Goal: Task Accomplishment & Management: Manage account settings

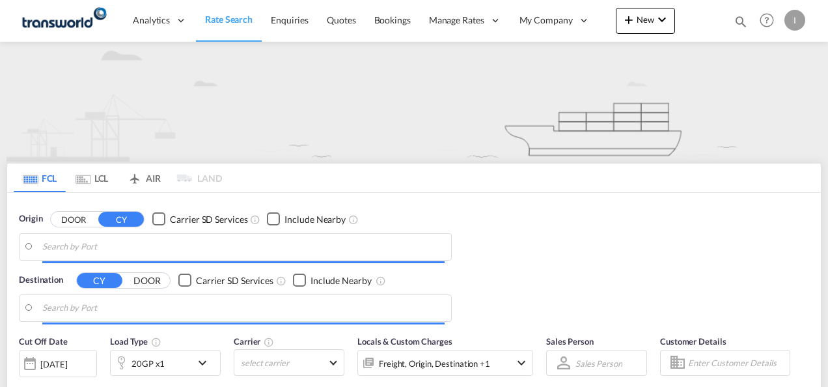
type input "Mundra, INMUN"
type input "[GEOGRAPHIC_DATA], [GEOGRAPHIC_DATA]"
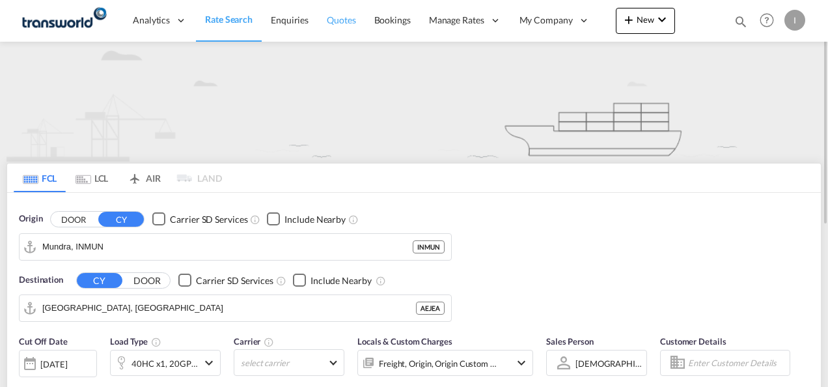
click at [339, 22] on span "Quotes" at bounding box center [341, 19] width 29 height 11
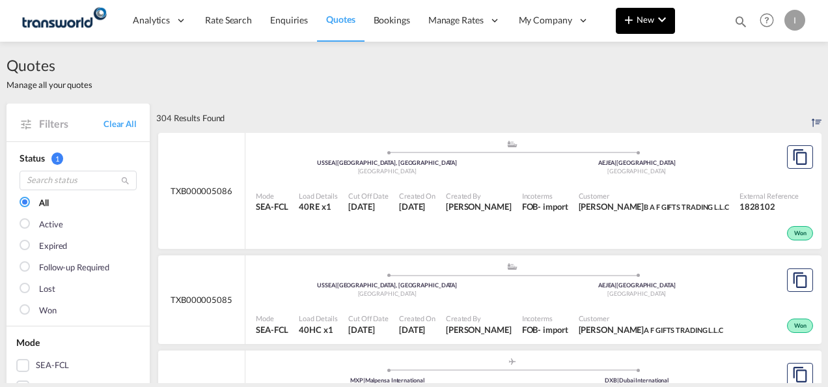
click at [636, 27] on button "New" at bounding box center [645, 21] width 59 height 26
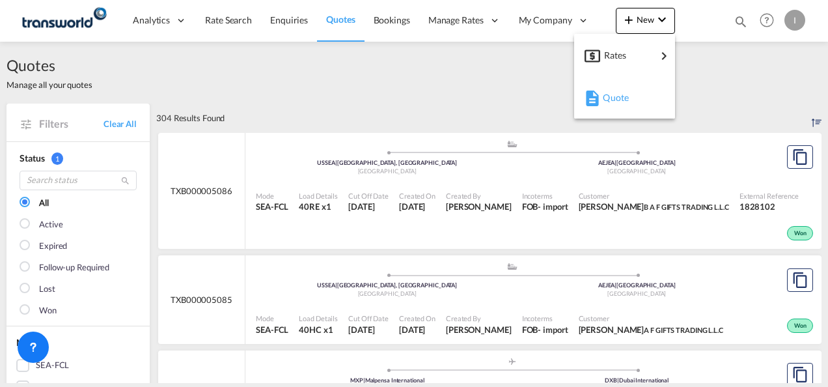
click at [608, 102] on span "Quote" at bounding box center [610, 98] width 14 height 26
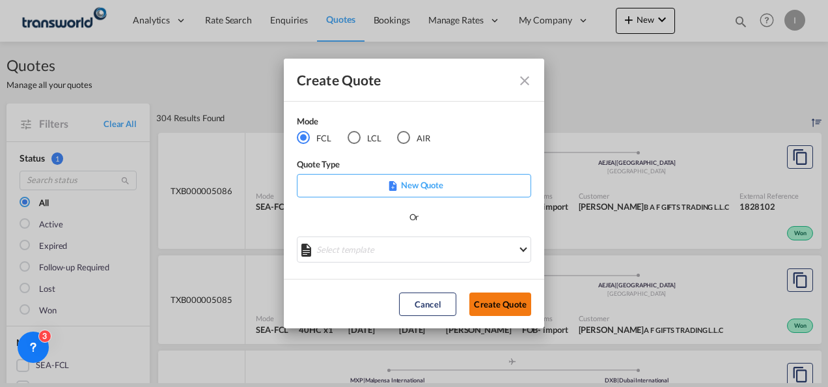
click at [499, 303] on button "Create Quote" at bounding box center [500, 303] width 62 height 23
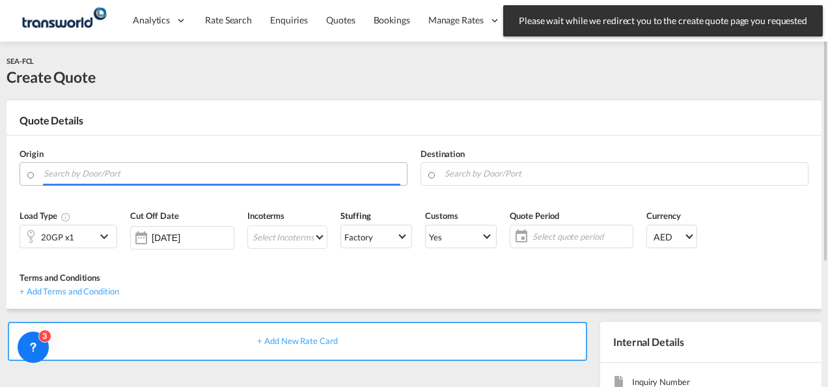
click at [217, 171] on input "Search by Door/Port" at bounding box center [222, 173] width 357 height 23
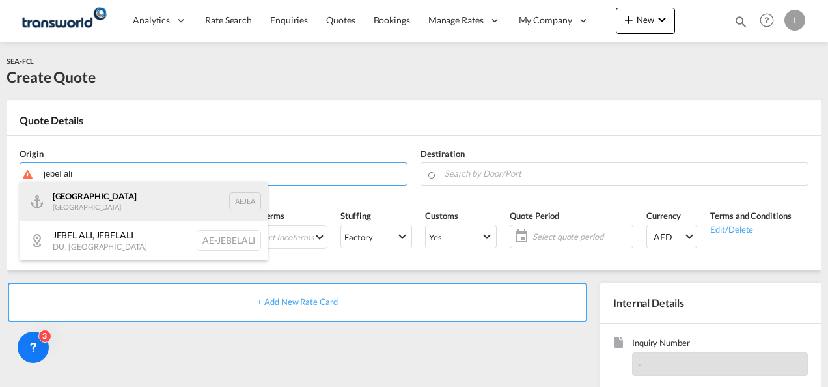
click at [163, 195] on div "[GEOGRAPHIC_DATA] AEJEA" at bounding box center [143, 201] width 247 height 39
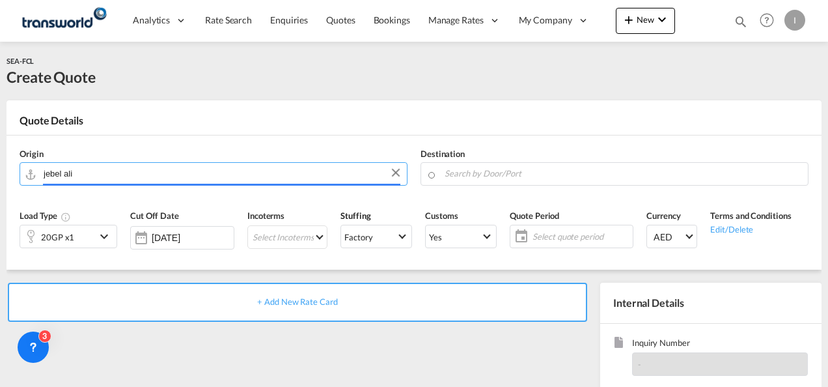
type input "[GEOGRAPHIC_DATA], [GEOGRAPHIC_DATA]"
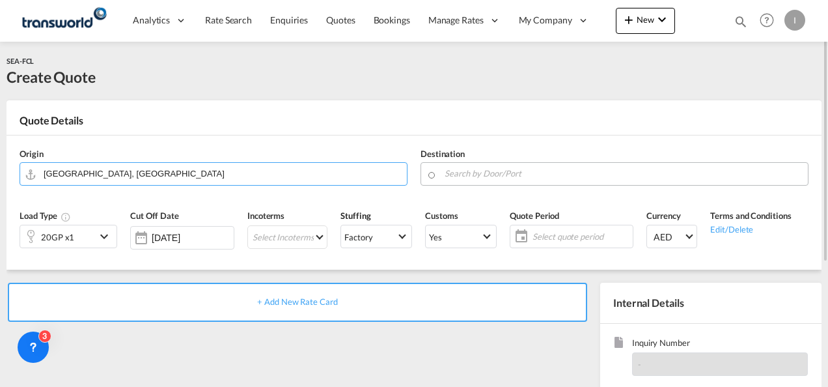
click at [445, 169] on input "Search by Door/Port" at bounding box center [623, 173] width 357 height 23
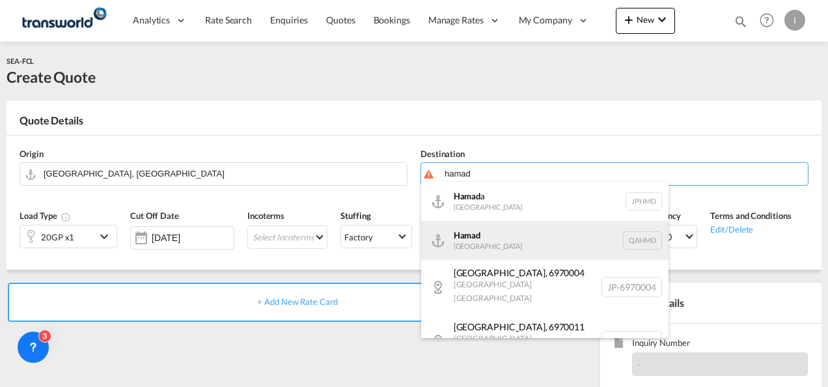
click at [491, 240] on div "Hamad [GEOGRAPHIC_DATA] QAHMD" at bounding box center [544, 240] width 247 height 39
type input "Hamad, QAHMD"
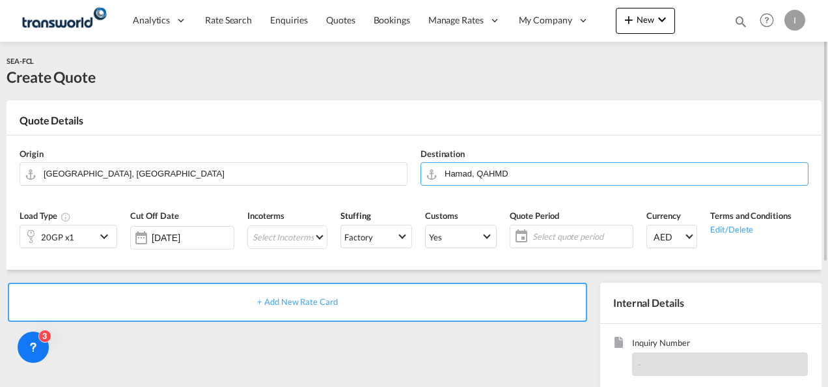
click at [82, 240] on div "20GP x1" at bounding box center [57, 236] width 75 height 22
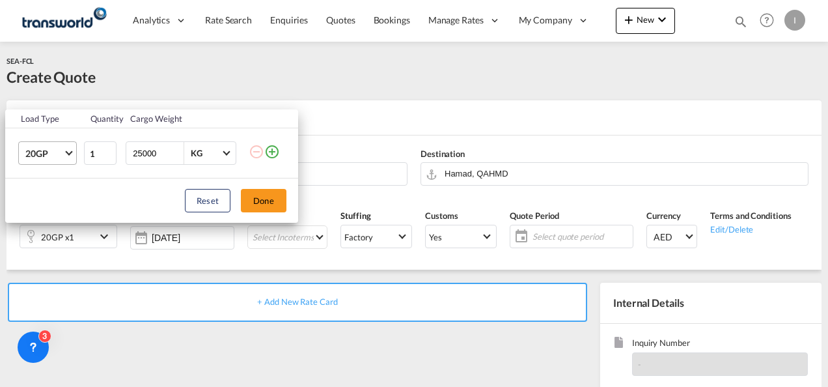
click at [65, 154] on md-select-value "20GP" at bounding box center [50, 153] width 52 height 22
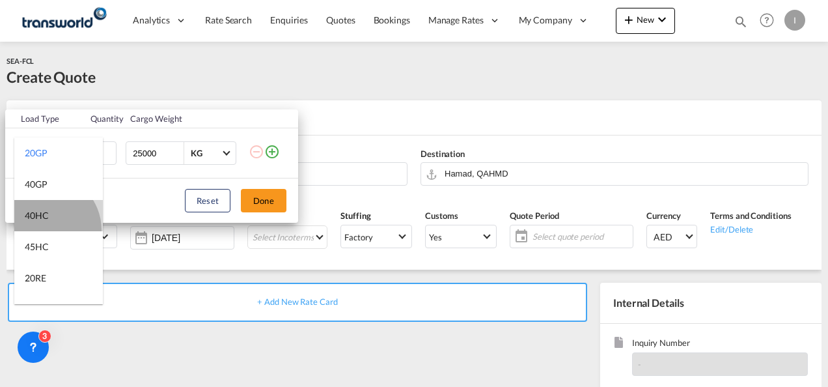
click at [44, 229] on md-option "40HC" at bounding box center [58, 215] width 89 height 31
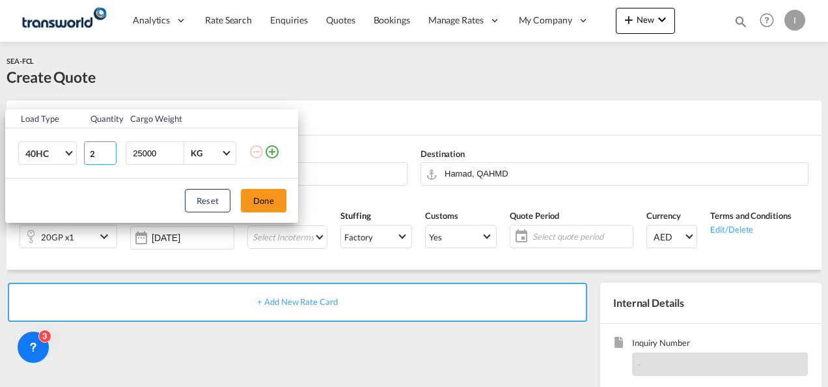
click at [109, 150] on input "2" at bounding box center [100, 152] width 33 height 23
type input "3"
click at [109, 150] on input "3" at bounding box center [100, 152] width 33 height 23
click at [272, 201] on button "Done" at bounding box center [264, 200] width 46 height 23
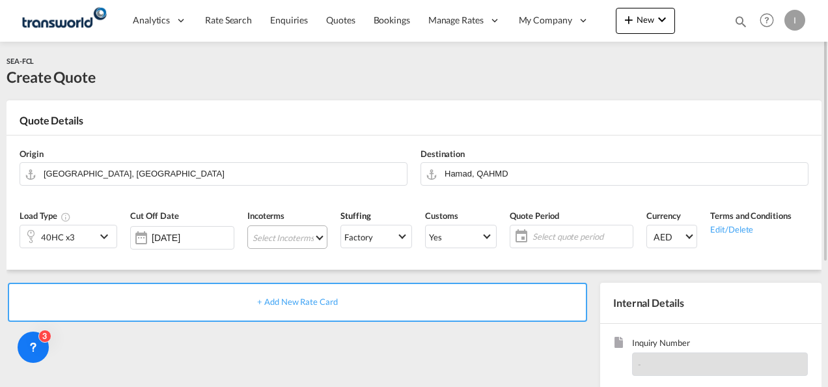
click at [282, 234] on md-select "Select Incoterms CPT - export Carrier Paid to DAP - export Delivered at Place C…" at bounding box center [287, 236] width 80 height 23
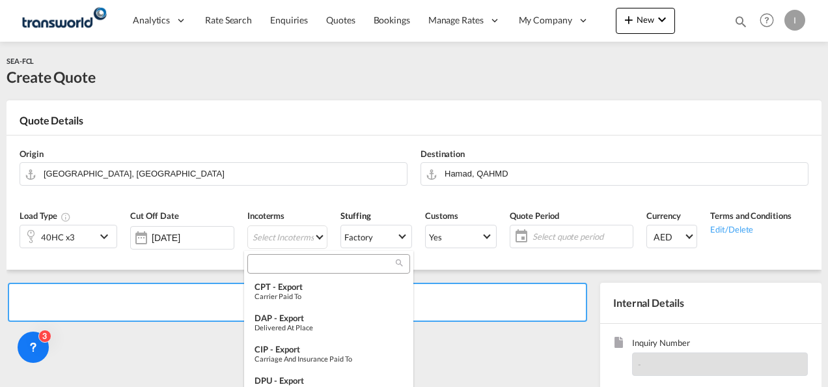
click at [256, 261] on input "search" at bounding box center [323, 264] width 144 height 12
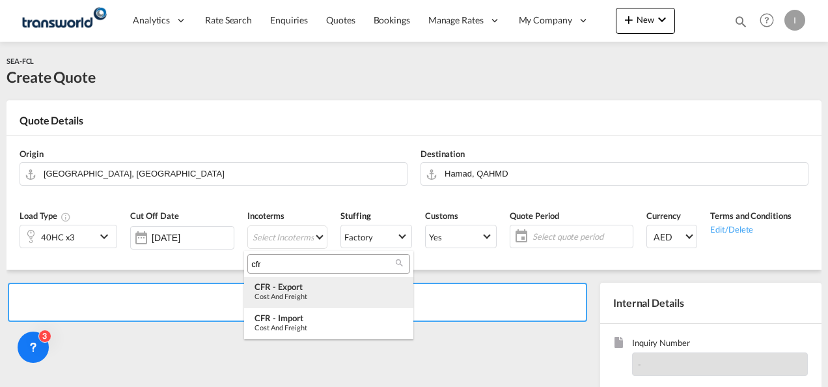
type input "cfr"
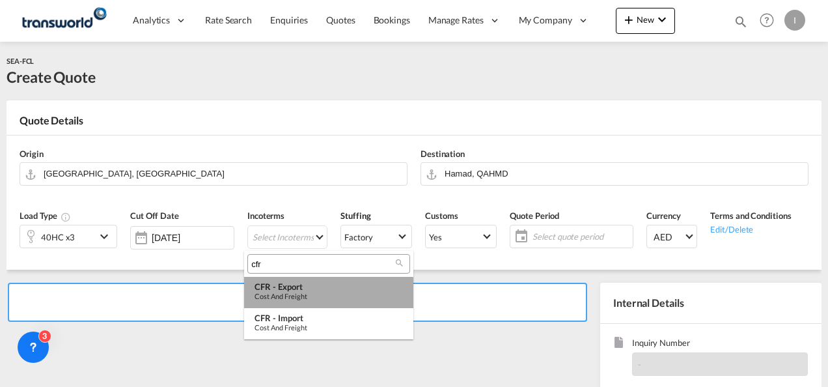
click at [288, 295] on div "Cost and Freight" at bounding box center [328, 296] width 148 height 8
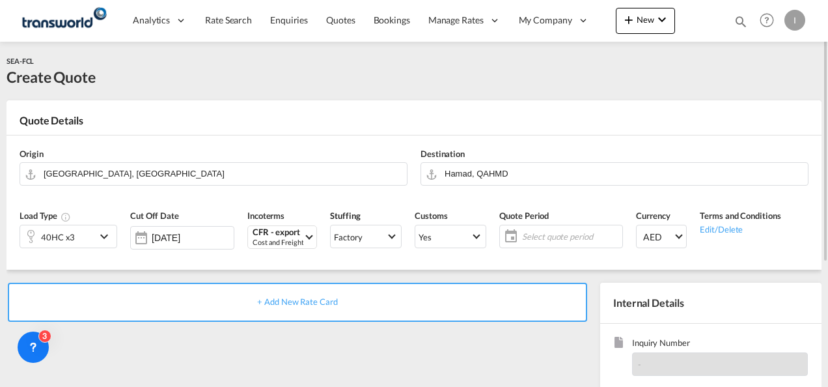
click at [531, 241] on span "Select quote period" at bounding box center [570, 236] width 97 height 12
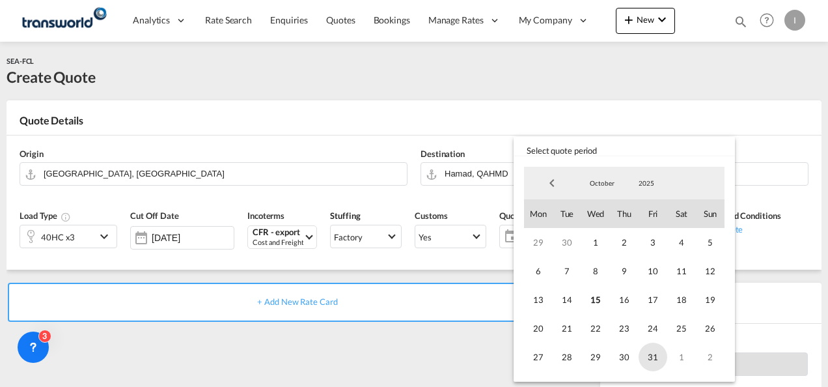
click at [660, 357] on span "31" at bounding box center [652, 356] width 29 height 29
click at [474, 364] on md-backdrop at bounding box center [414, 193] width 828 height 387
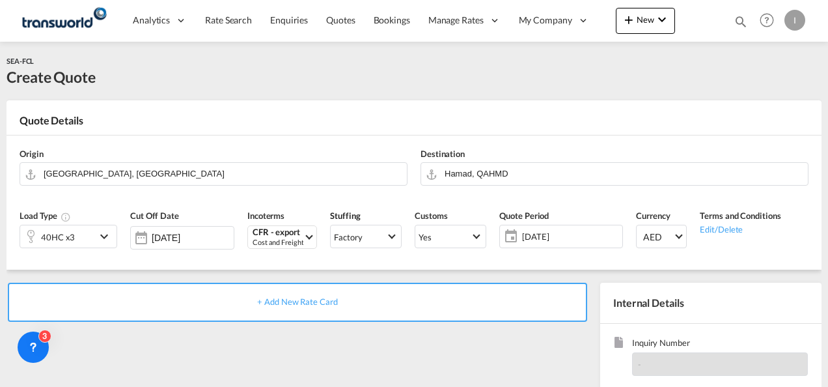
drag, startPoint x: 827, startPoint y: 163, endPoint x: 829, endPoint y: 264, distance: 100.9
click at [827, 264] on html "Analytics Reports Dashboard Rate Search Enquiries Quotes" at bounding box center [414, 193] width 828 height 387
drag, startPoint x: 829, startPoint y: 264, endPoint x: 668, endPoint y: 83, distance: 242.5
click at [668, 83] on div "SEA-FCL Create Quote" at bounding box center [414, 71] width 815 height 33
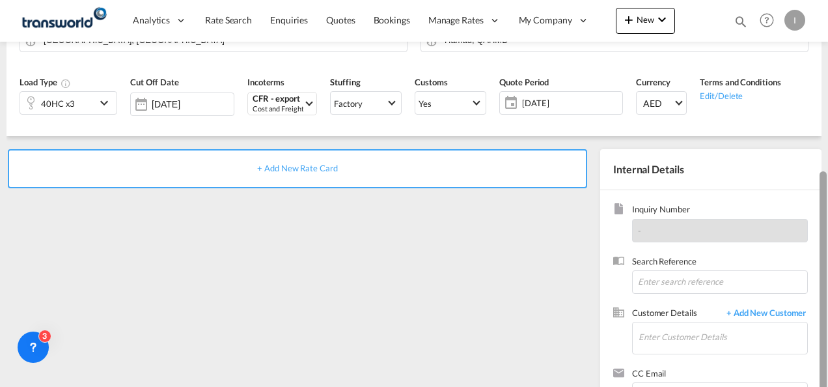
scroll to position [184, 0]
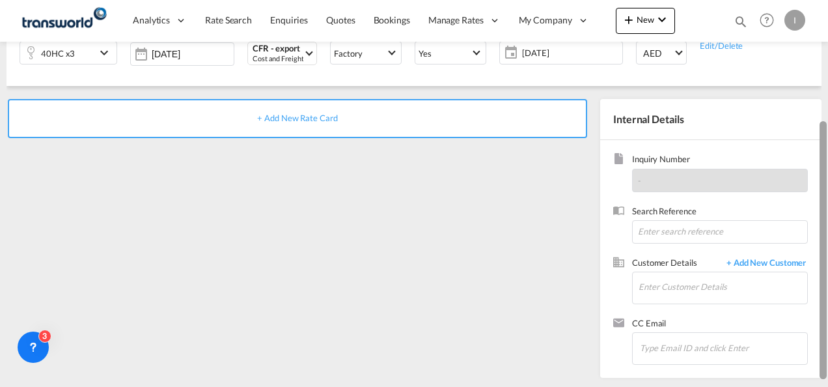
drag, startPoint x: 826, startPoint y: 122, endPoint x: 823, endPoint y: 271, distance: 148.4
click at [823, 271] on div at bounding box center [822, 250] width 7 height 258
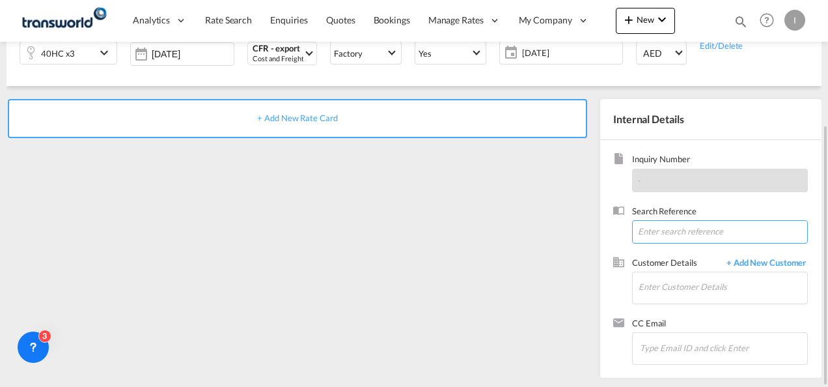
click at [677, 234] on input at bounding box center [720, 231] width 176 height 23
paste input "From Subject Received Size Categories Irishi Kiran RE: RFQ: TWL || QDF Shipment…"
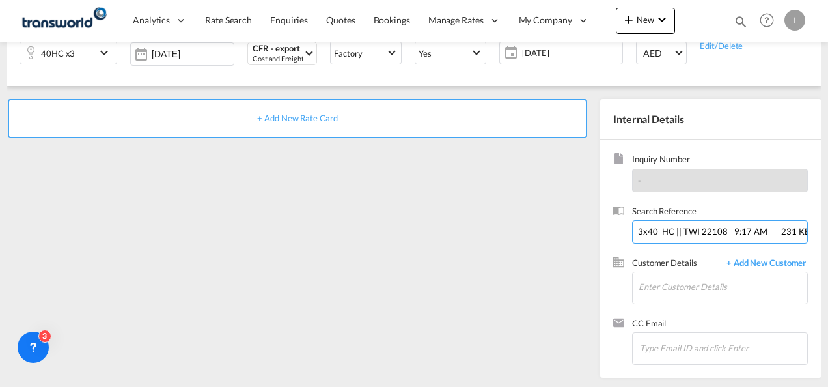
drag, startPoint x: 712, startPoint y: 234, endPoint x: 830, endPoint y: 231, distance: 117.8
click at [827, 231] on html "Analytics Reports Dashboard Rate Search Enquiries Quotes" at bounding box center [414, 193] width 828 height 387
drag, startPoint x: 764, startPoint y: 230, endPoint x: 295, endPoint y: 220, distance: 469.3
click at [295, 220] on div "+ Add New Rate Card Internal Details Inquiry Number - Search Reference From Sub…" at bounding box center [414, 232] width 815 height 292
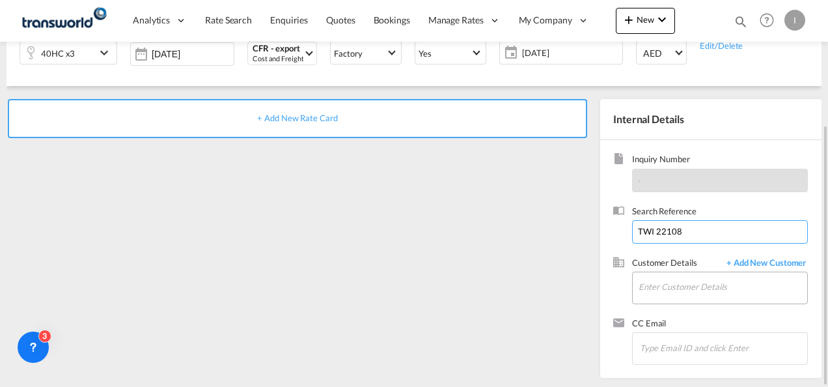
type input "TWI 22108"
click at [713, 284] on input "Enter Customer Details" at bounding box center [722, 286] width 169 height 29
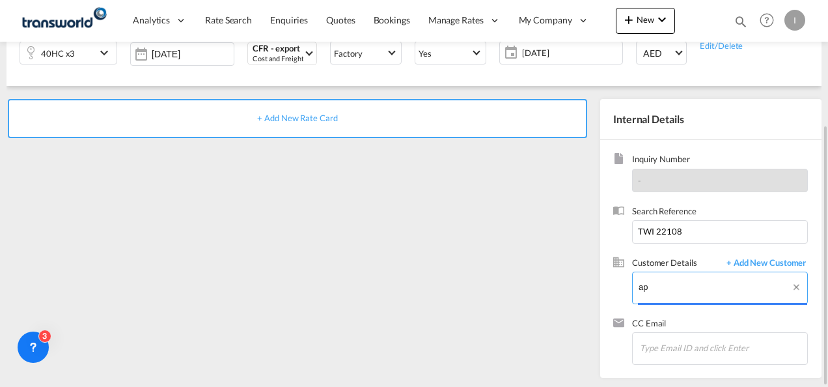
type input "a"
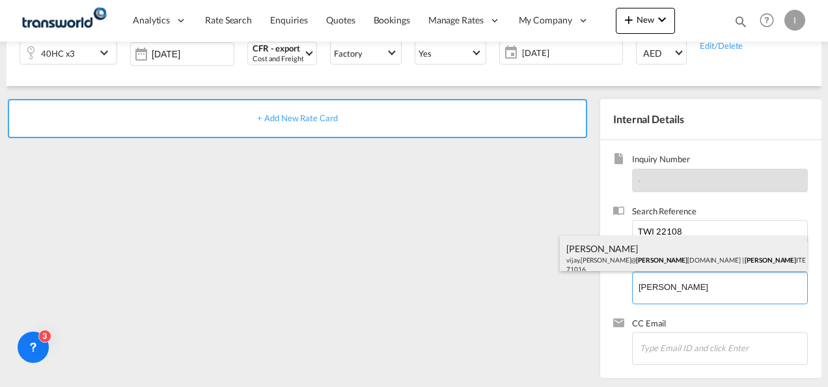
click at [591, 249] on div "[PERSON_NAME] [PERSON_NAME].[PERSON_NAME]@ [PERSON_NAME] [DOMAIN_NAME] | SAMSON…" at bounding box center [683, 258] width 247 height 44
type input "SAMSONITE MIDDLE EAST FZCO, [PERSON_NAME], [PERSON_NAME][EMAIL_ADDRESS][PERSON_…"
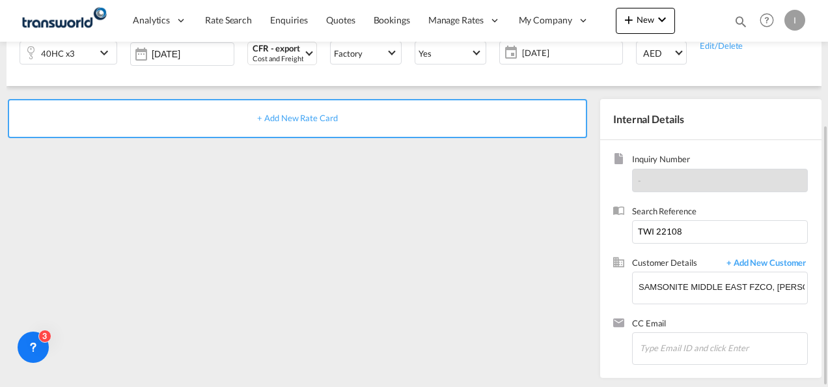
click at [277, 115] on span "+ Add New Rate Card" at bounding box center [297, 118] width 80 height 10
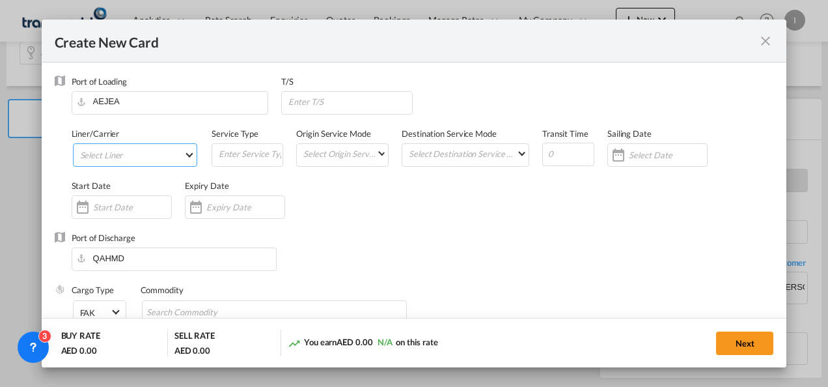
click at [132, 159] on md-select "Select Liner" at bounding box center [135, 154] width 125 height 23
type input "Basic Ocean Freight"
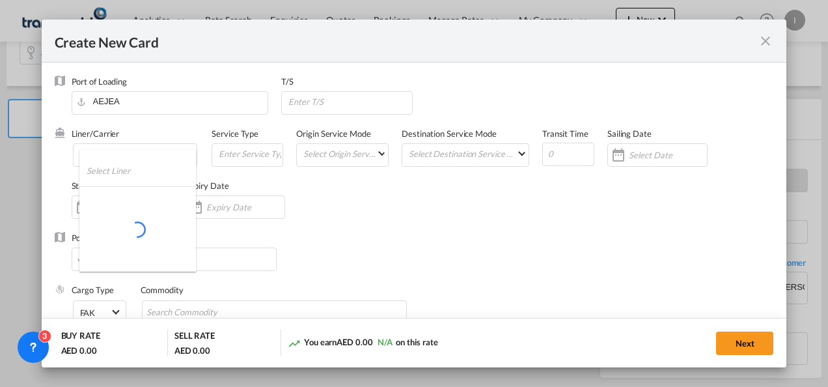
click at [103, 169] on input "search" at bounding box center [142, 170] width 110 height 31
select select "per equipment"
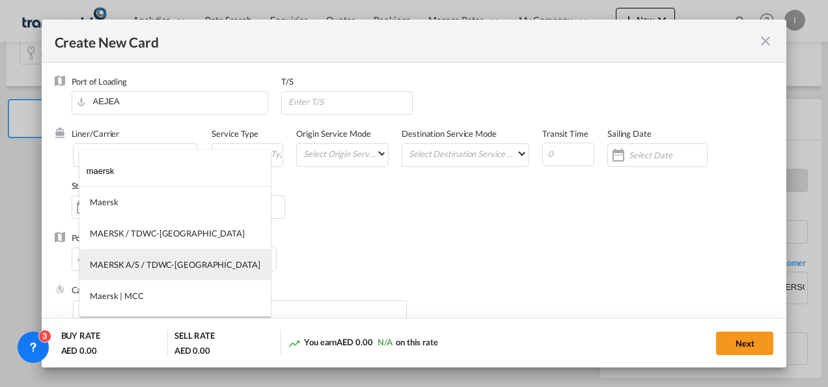
type input "maersk"
click at [144, 257] on md-option "MAERSK A/S / TDWC-[GEOGRAPHIC_DATA]" at bounding box center [174, 264] width 191 height 31
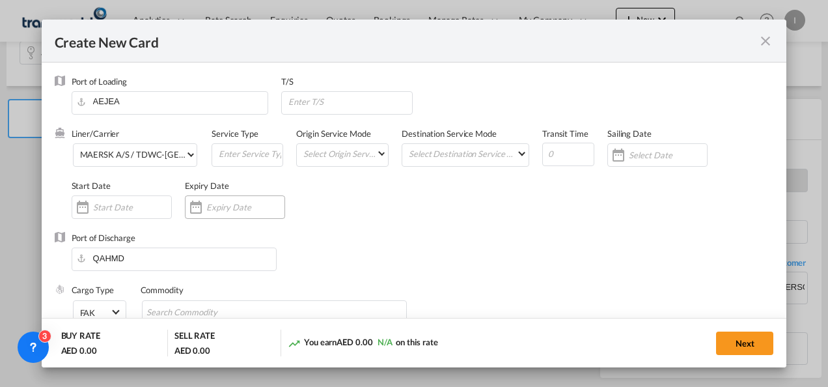
click at [221, 216] on div "Create New CardPort ..." at bounding box center [235, 206] width 100 height 23
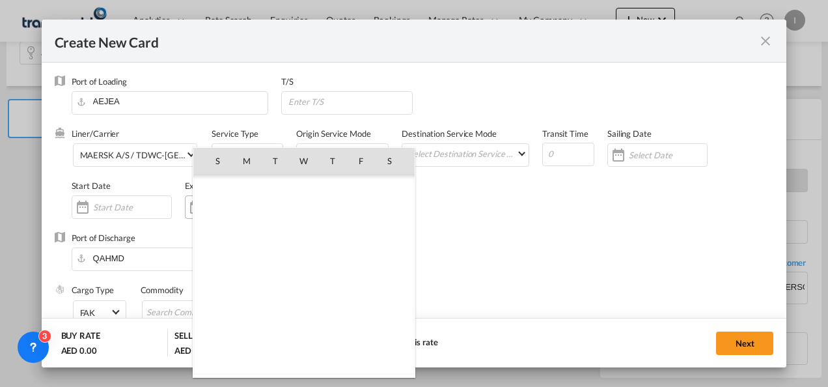
scroll to position [301648, 0]
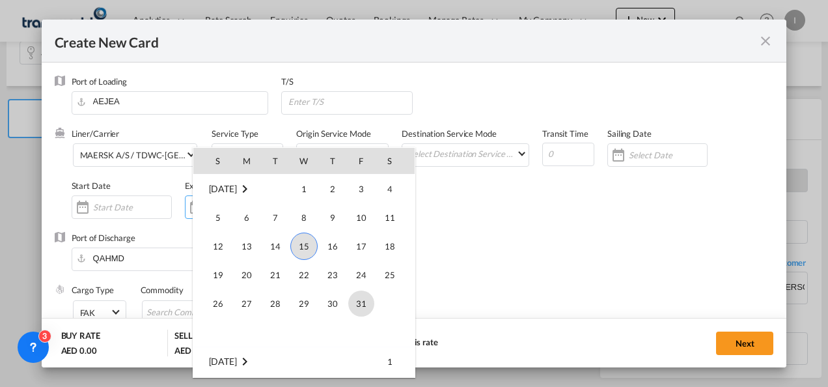
click at [364, 294] on span "31" at bounding box center [361, 303] width 26 height 26
type input "[DATE]"
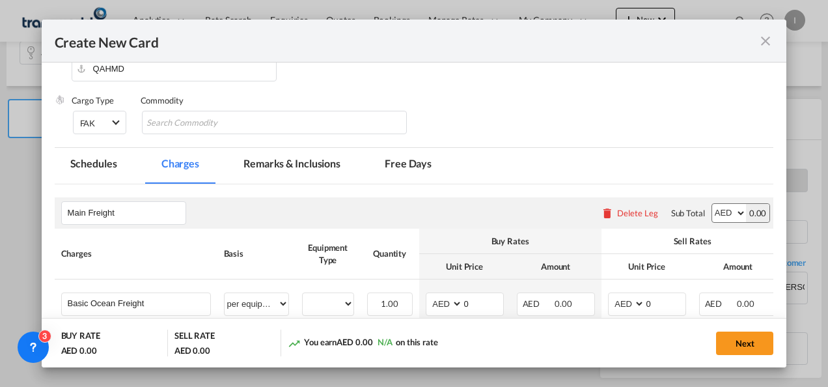
scroll to position [223, 0]
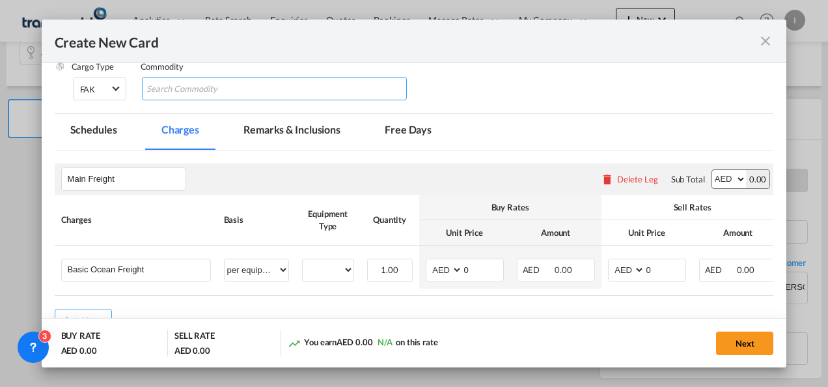
click at [258, 90] on md-chips-wrap "Chips container with autocompletion. Enter the text area, type text to search, …" at bounding box center [275, 88] width 266 height 23
type input "General Cargo"
click at [460, 86] on div "Cargo Type FAK FAK GCR GDSM General Cargo Hazardous Cargo Ambient Foodstuff Chi…" at bounding box center [423, 87] width 702 height 52
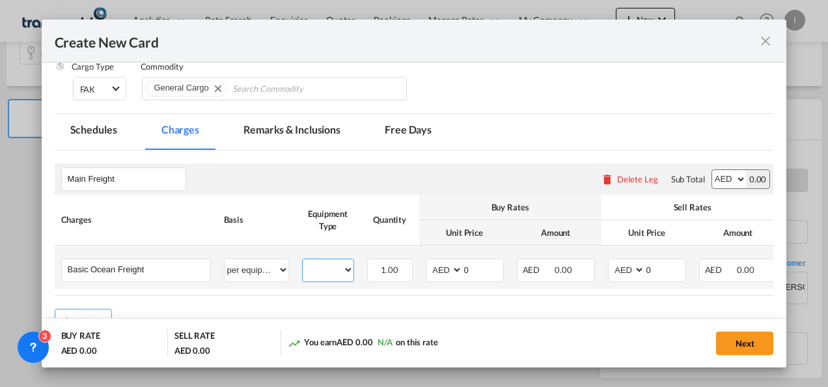
click at [348, 270] on select "40HC" at bounding box center [328, 270] width 51 height 18
select select "40HC"
click at [303, 261] on select "40HC" at bounding box center [328, 270] width 51 height 18
click at [439, 275] on select "AED AFN ALL AMD ANG AOA ARS AUD AWG AZN BAM BBD BDT BGN BHD BIF BMD BND [PERSON…" at bounding box center [445, 270] width 34 height 18
select select "string:USD"
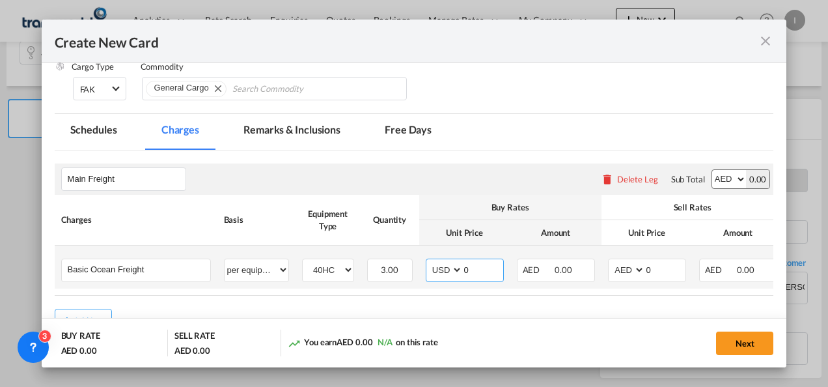
click at [428, 261] on select "AED AFN ALL AMD ANG AOA ARS AUD AWG AZN BAM BBD BDT BGN BHD BIF BMD BND [PERSON…" at bounding box center [445, 270] width 34 height 18
click at [464, 269] on input "0" at bounding box center [483, 269] width 40 height 20
type input "100"
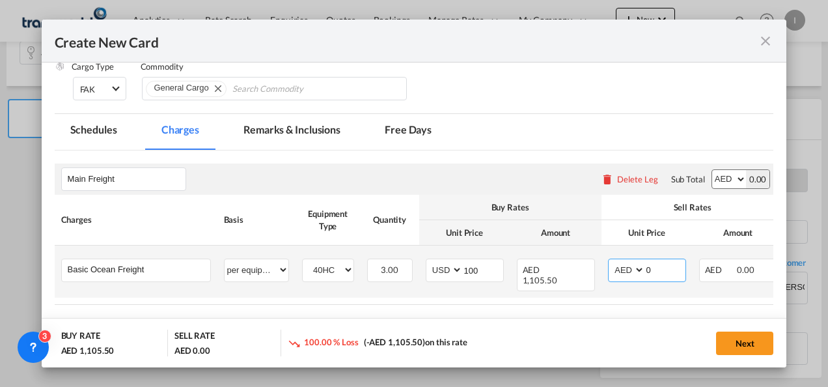
click at [627, 269] on select "AED AFN ALL AMD ANG AOA ARS AUD AWG AZN BAM BBD BDT BGN BHD BIF BMD BND [PERSON…" at bounding box center [627, 270] width 34 height 18
select select "string:USD"
click at [645, 271] on input "0" at bounding box center [665, 269] width 40 height 20
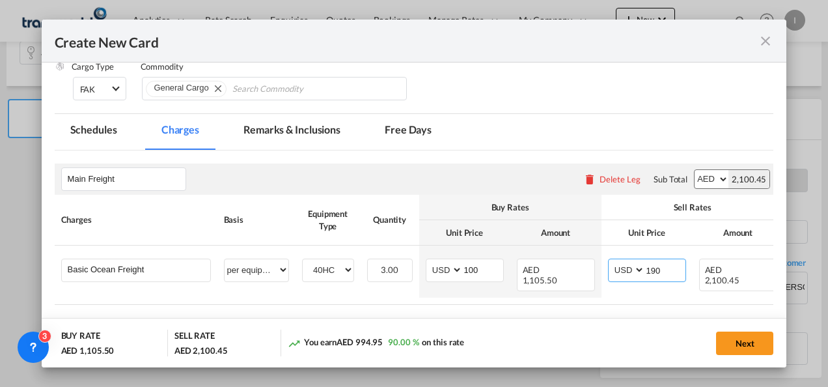
type input "190"
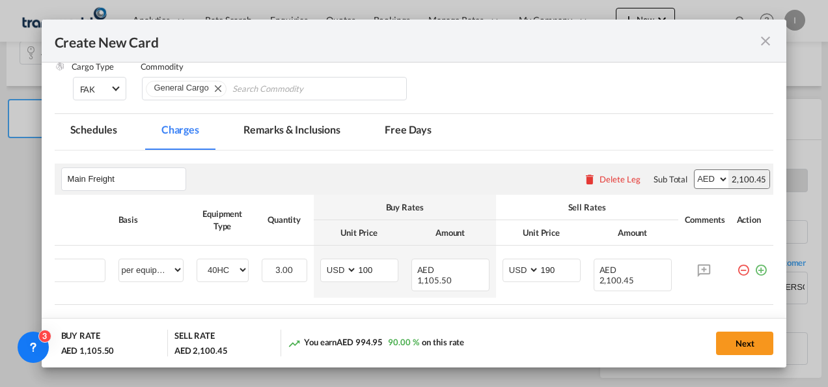
scroll to position [0, 115]
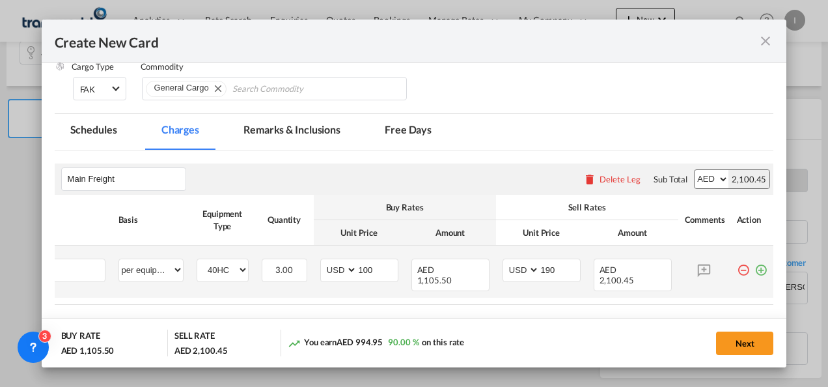
click at [754, 271] on md-icon "icon-plus-circle-outline green-400-fg" at bounding box center [760, 264] width 13 height 13
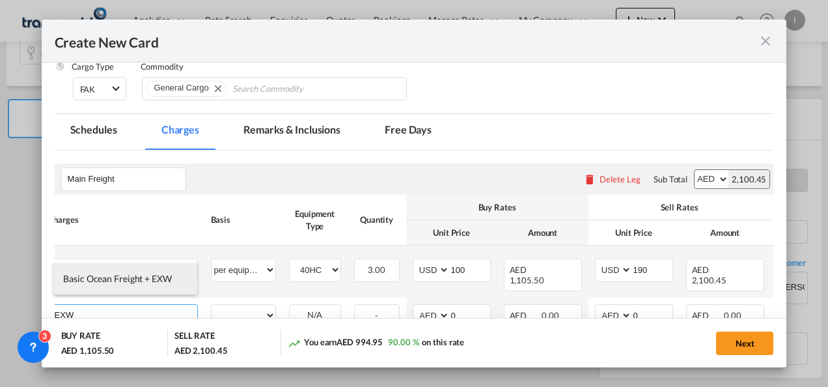
click at [113, 275] on span "Basic Ocean Freight + EXW" at bounding box center [117, 278] width 109 height 11
type input "Basic Ocean Freight + EXW"
select select "per equipment"
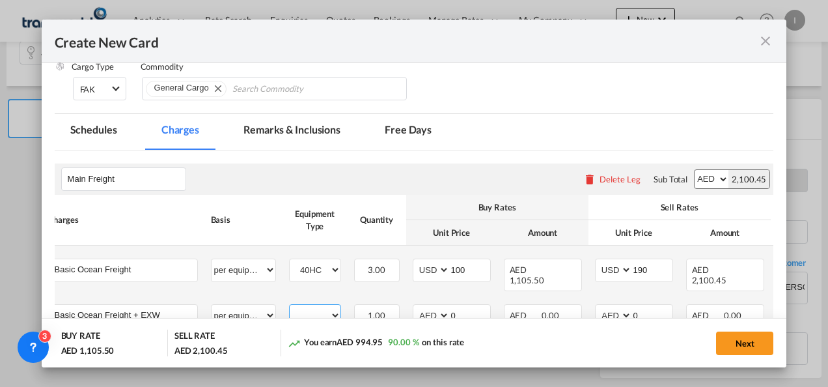
click at [309, 308] on select "40HC" at bounding box center [315, 316] width 51 height 18
select select "40HC"
click at [290, 307] on select "40HC" at bounding box center [315, 316] width 51 height 18
click at [432, 307] on select "AED AFN ALL AMD ANG AOA ARS AUD AWG AZN BAM BBD BDT BGN BHD BIF BMD BND [PERSON…" at bounding box center [432, 316] width 34 height 18
click at [476, 305] on input "0" at bounding box center [470, 315] width 40 height 20
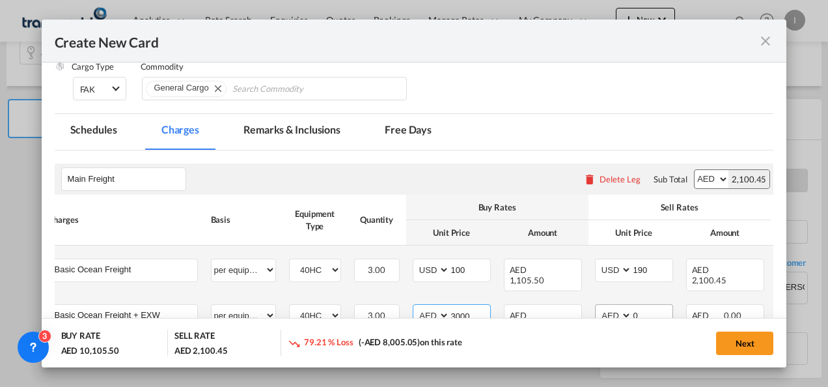
type input "3000"
click at [657, 312] on input "0" at bounding box center [652, 315] width 40 height 20
click at [456, 305] on input "3000" at bounding box center [470, 315] width 40 height 20
type input "2800"
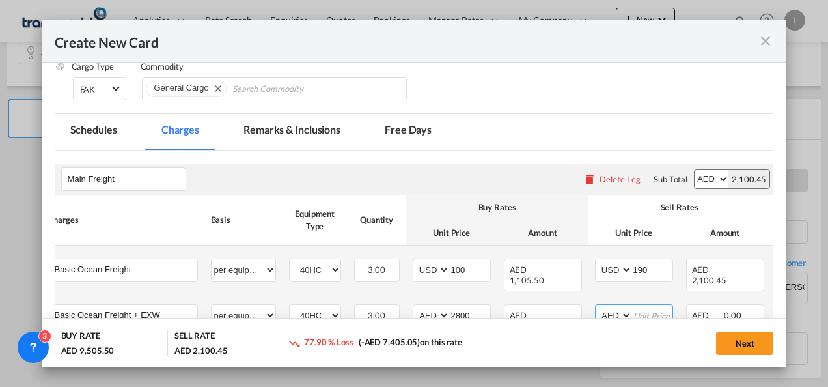
click at [653, 306] on input "Create New CardPort ..." at bounding box center [652, 315] width 40 height 20
type input "2"
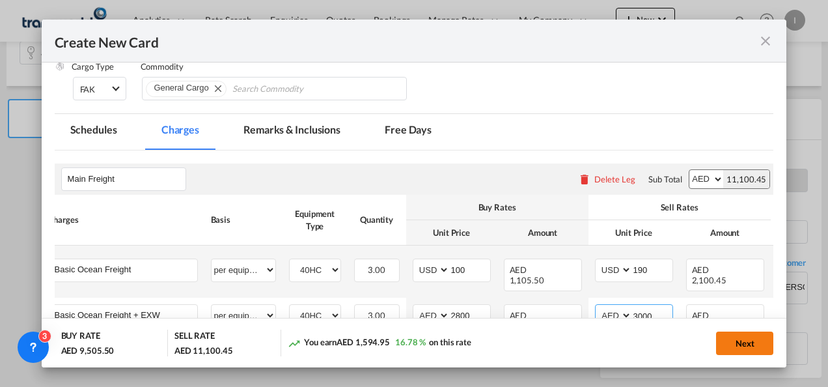
type input "3000"
click at [737, 346] on button "Next" at bounding box center [744, 342] width 57 height 23
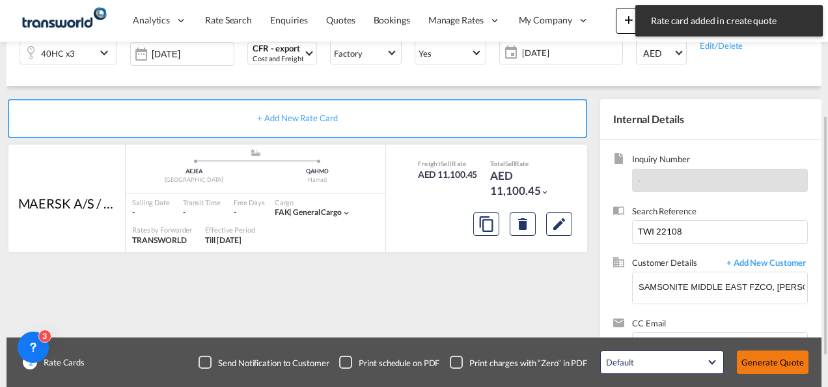
click at [746, 353] on button "Generate Quote" at bounding box center [773, 361] width 72 height 23
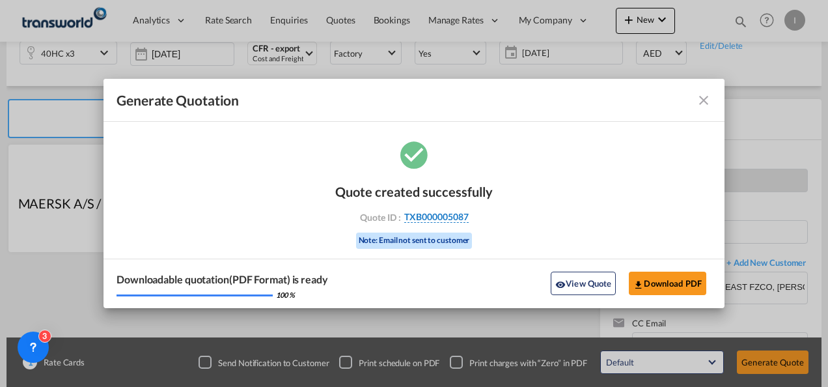
click at [428, 217] on span "TXB000005087" at bounding box center [436, 217] width 64 height 12
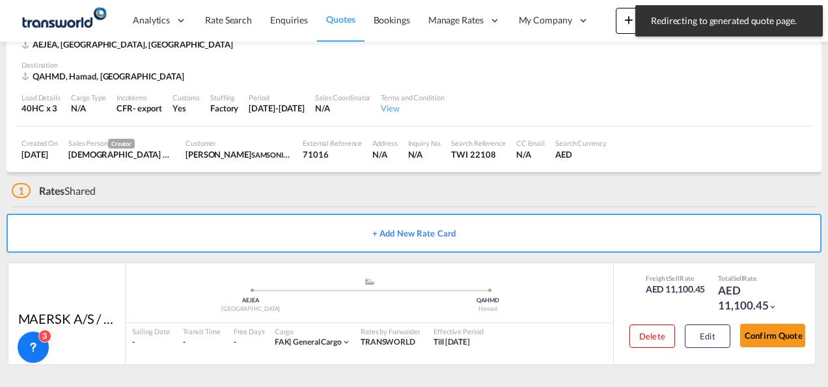
scroll to position [79, 0]
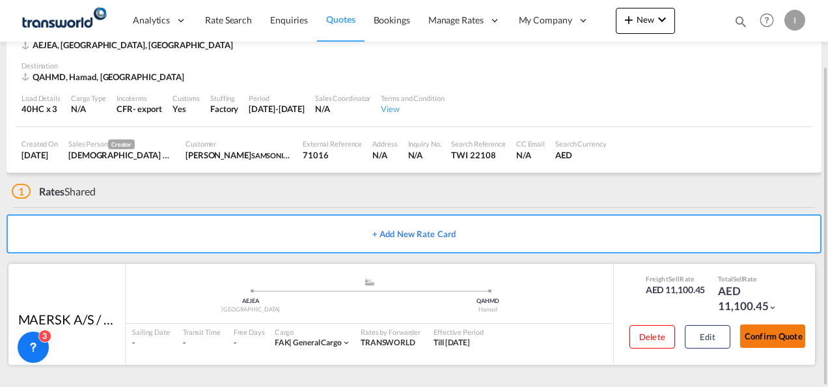
click at [780, 343] on button "Confirm Quote" at bounding box center [772, 335] width 65 height 23
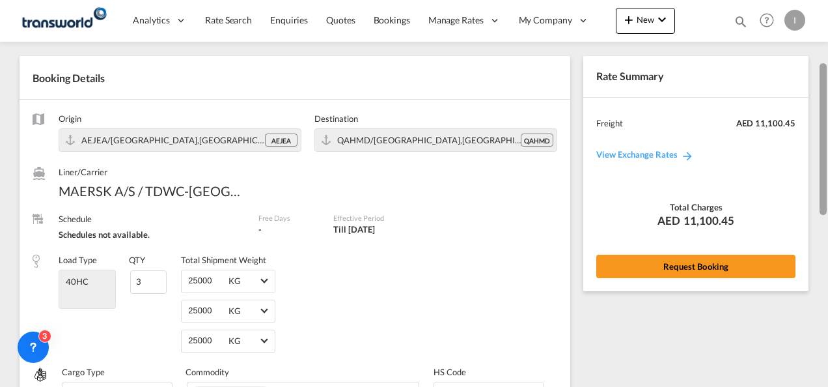
scroll to position [39, 0]
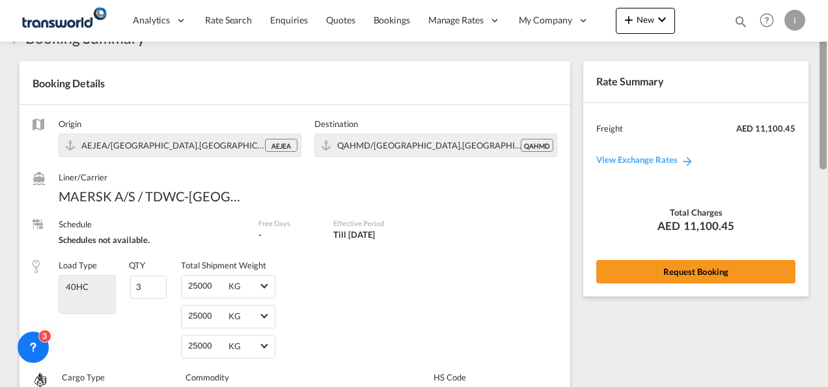
drag, startPoint x: 825, startPoint y: 328, endPoint x: 829, endPoint y: 115, distance: 213.5
click at [827, 115] on html "Analytics Reports Dashboard Rate Search Enquiries Quotes" at bounding box center [414, 193] width 828 height 387
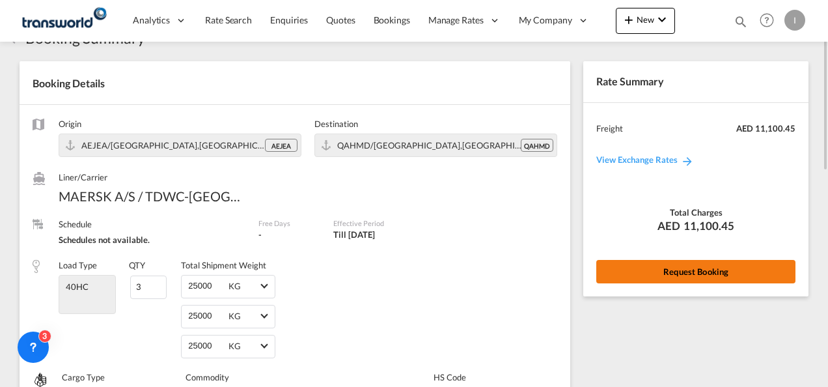
click at [726, 271] on button "Request Booking" at bounding box center [695, 271] width 199 height 23
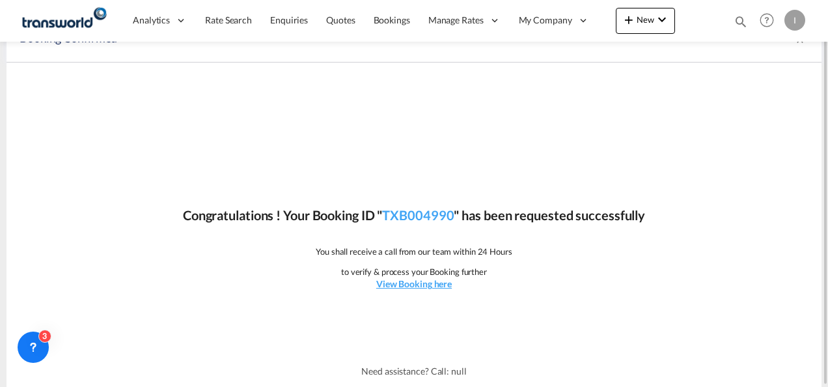
scroll to position [24, 0]
click at [424, 215] on link "TXB004990" at bounding box center [418, 216] width 72 height 16
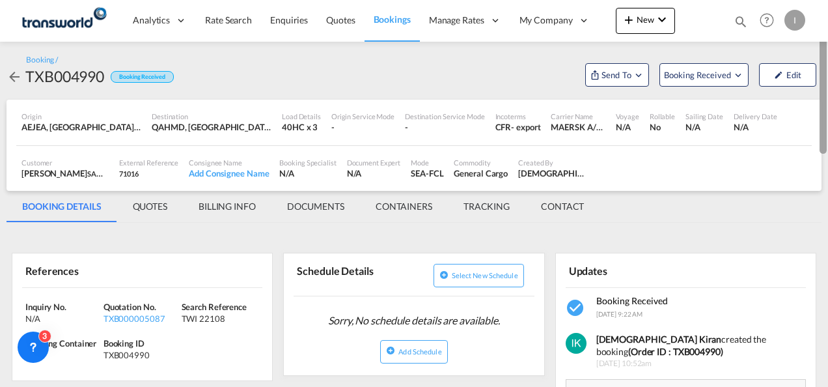
drag, startPoint x: 825, startPoint y: 266, endPoint x: 830, endPoint y: 17, distance: 248.7
click at [827, 17] on html "Analytics Reports Dashboard Rate Search Enquiries Quotes" at bounding box center [414, 193] width 828 height 387
click at [605, 75] on span "Send To" at bounding box center [616, 74] width 33 height 13
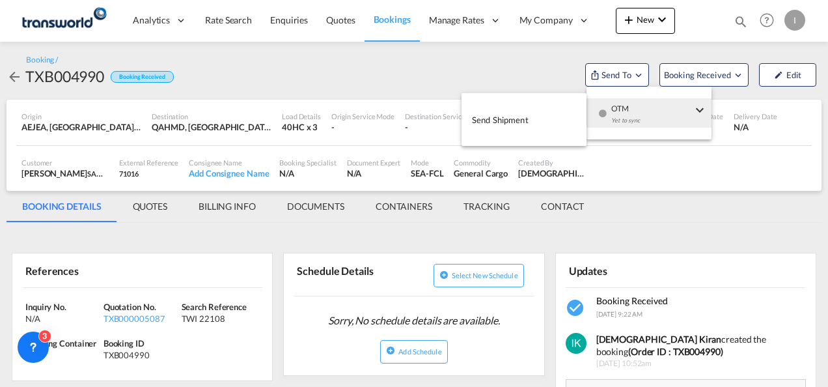
click at [536, 133] on button "Send Shipment" at bounding box center [523, 119] width 125 height 29
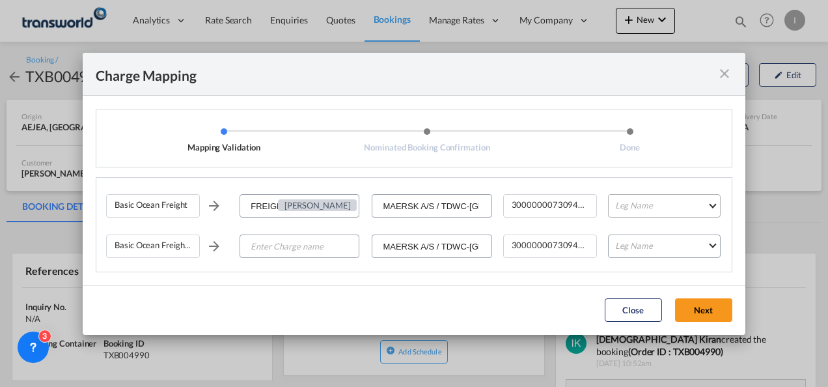
click at [634, 213] on md-select "Leg Name HANDLING ORIGIN VESSEL HANDLING DESTINATION OTHERS TL PICK UP CUSTOMS …" at bounding box center [664, 205] width 113 height 23
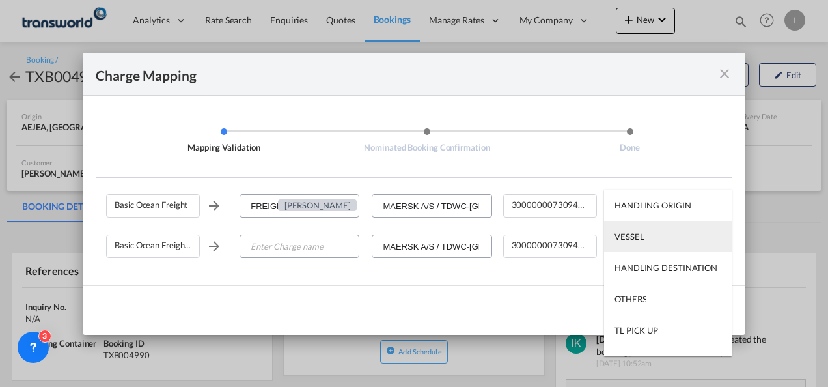
click at [635, 233] on div "VESSEL" at bounding box center [628, 236] width 29 height 12
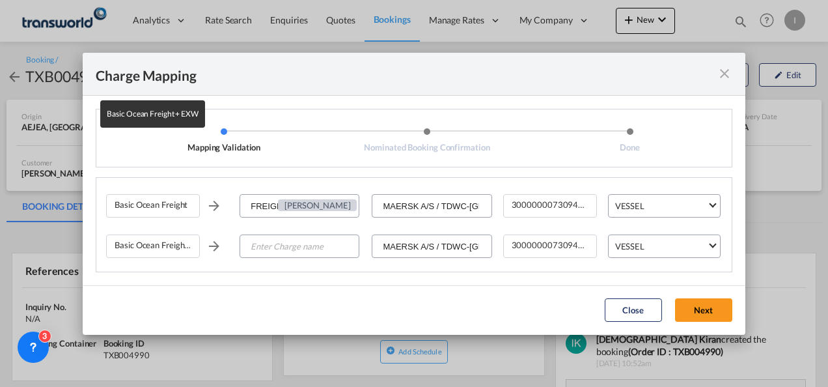
click at [172, 245] on div "Basic Ocean Freight + EXW" at bounding box center [153, 245] width 94 height 23
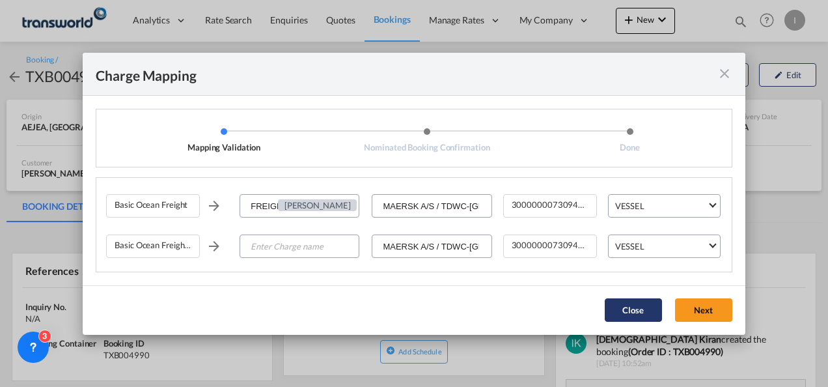
click at [642, 298] on button "Close" at bounding box center [633, 309] width 57 height 23
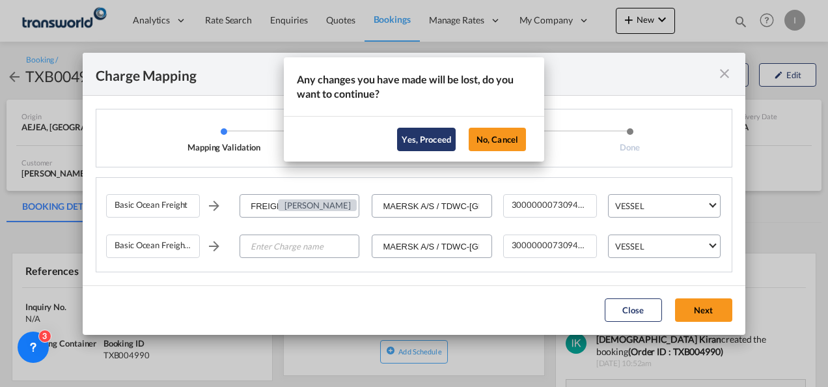
click at [417, 141] on button "Yes, Proceed" at bounding box center [426, 139] width 59 height 23
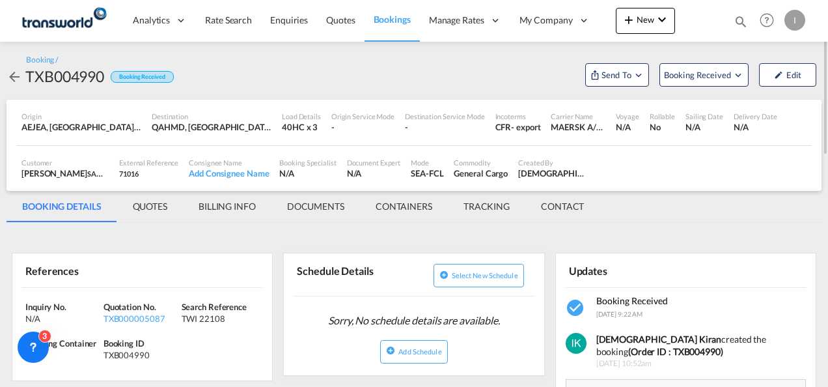
click at [219, 204] on md-tab-item "BILLING INFO" at bounding box center [227, 206] width 89 height 31
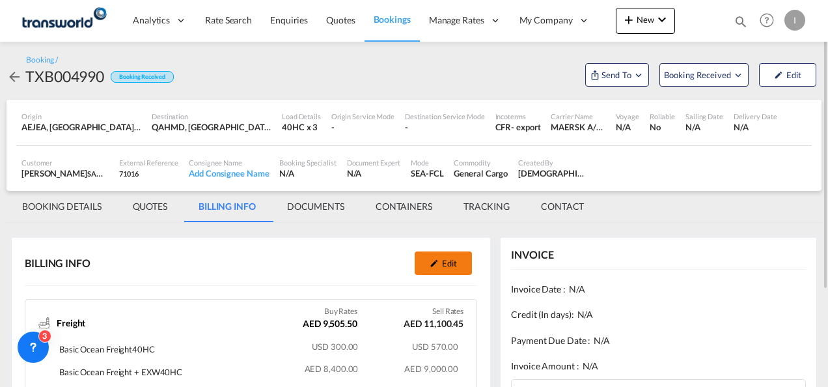
click at [460, 265] on button "Edit" at bounding box center [443, 262] width 57 height 23
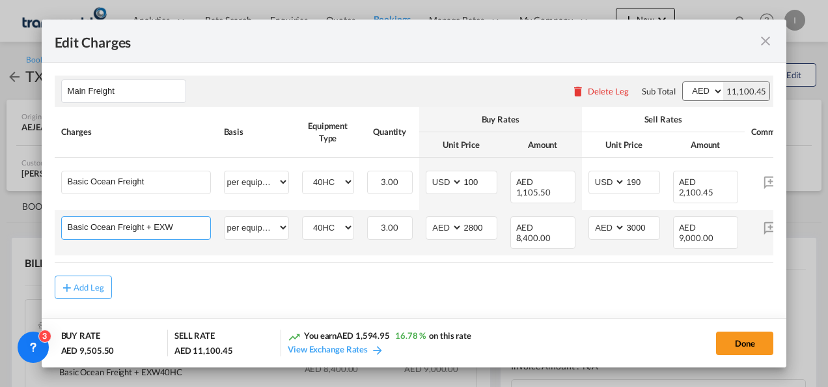
click at [172, 228] on input "Basic Ocean Freight + EXW" at bounding box center [139, 227] width 143 height 20
type input "e"
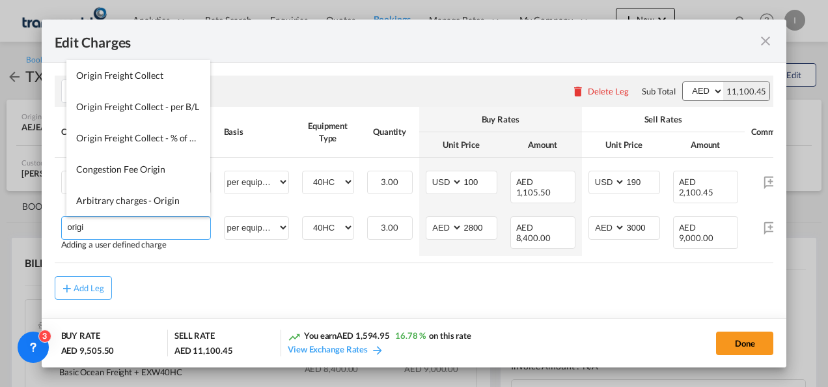
type input "origi"
click at [250, 307] on md-dialog-content "Main Freight Please enter leg name Leg Name Already Exists Delete Leg Sub Total…" at bounding box center [414, 187] width 745 height 251
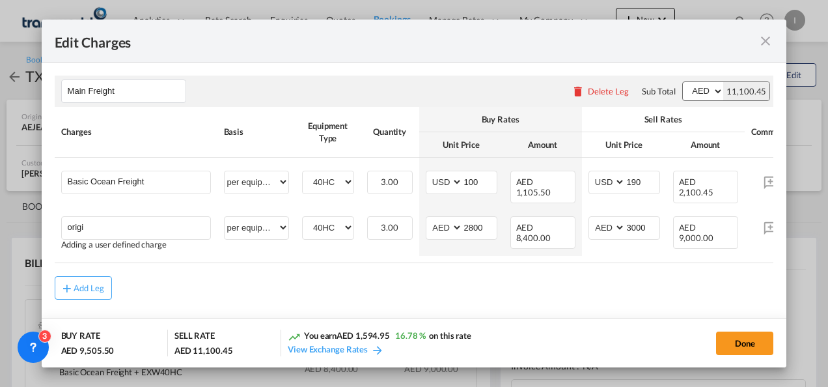
scroll to position [0, 66]
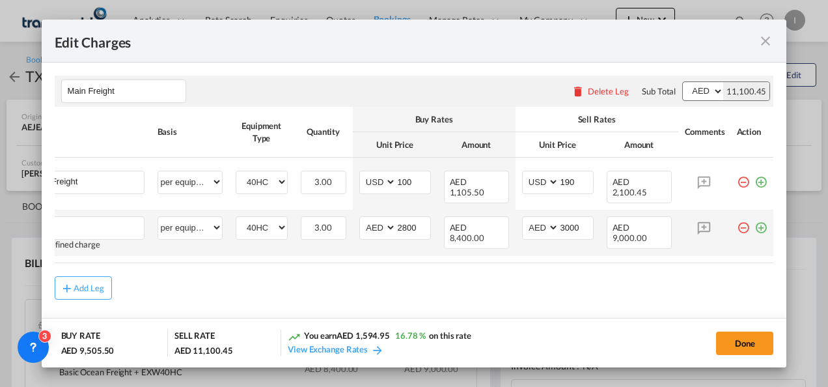
click at [737, 227] on md-icon "icon-minus-circle-outline red-400-fg" at bounding box center [743, 222] width 13 height 13
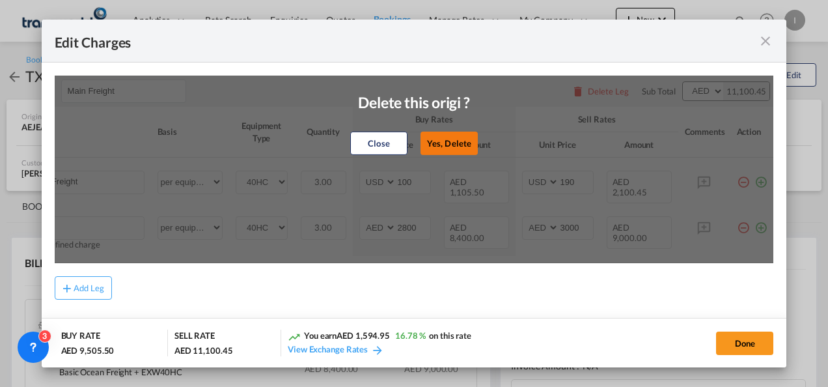
click at [449, 150] on button "Yes, Delete" at bounding box center [448, 142] width 57 height 23
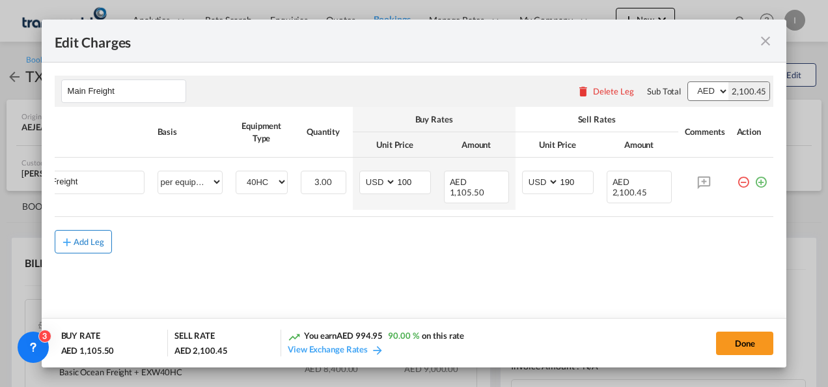
click at [89, 240] on div "Add Leg" at bounding box center [89, 242] width 31 height 8
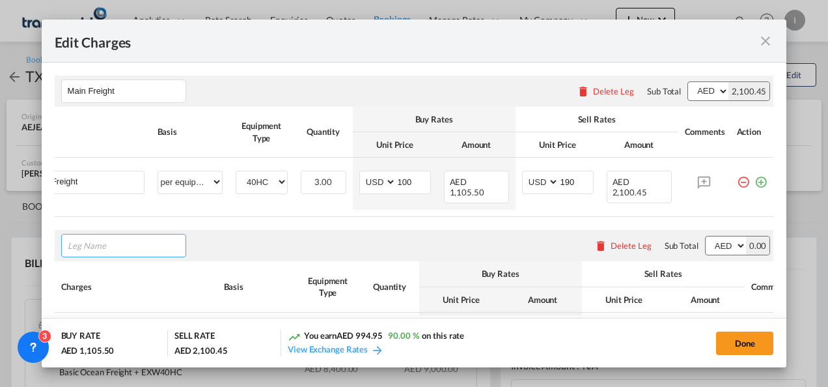
click at [73, 245] on input "Leg Name" at bounding box center [127, 246] width 118 height 20
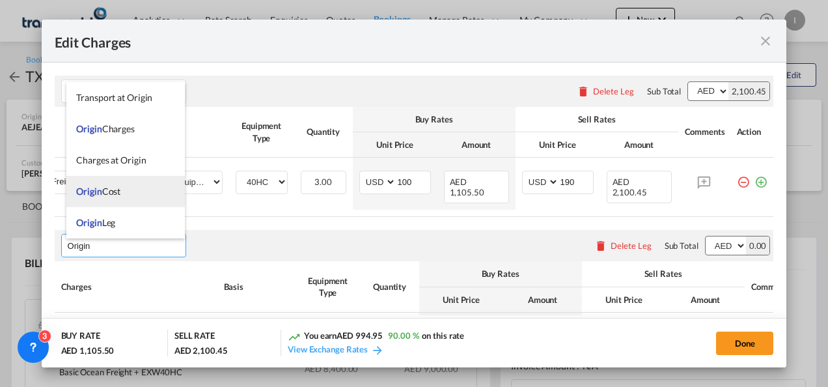
click at [116, 189] on span "Origin Cost" at bounding box center [98, 190] width 44 height 11
type input "Origin Cost"
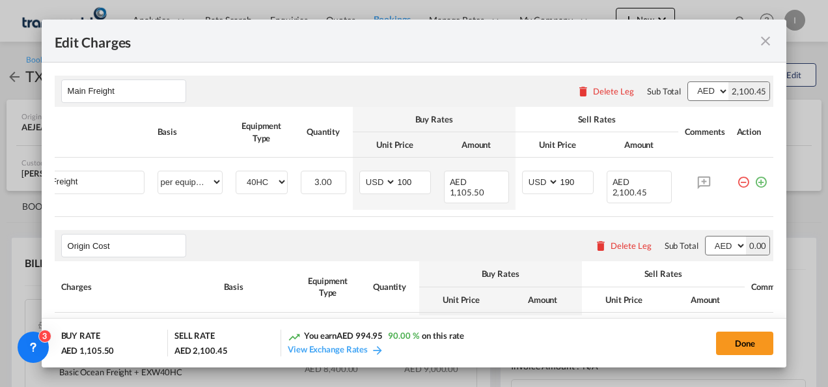
scroll to position [103, 0]
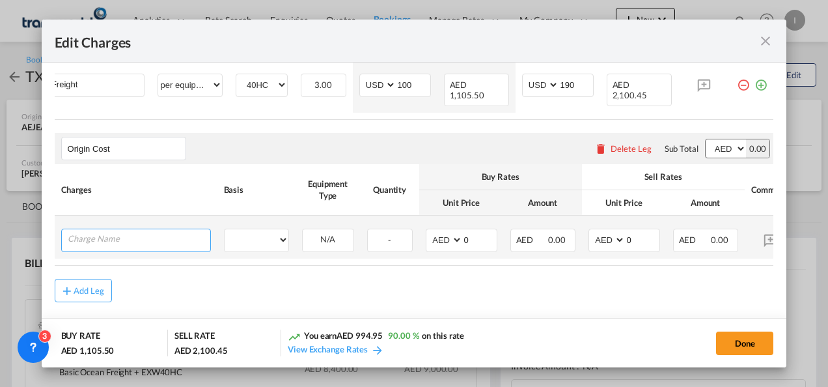
click at [143, 237] on input "Charge Name" at bounding box center [139, 239] width 143 height 20
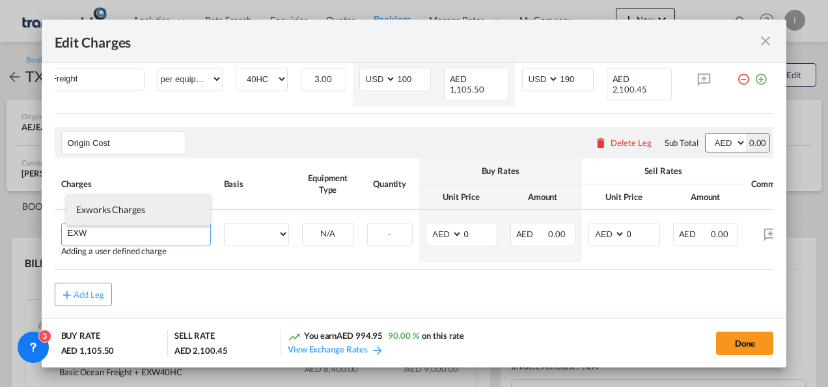
click at [122, 216] on li "Exworks Charges" at bounding box center [138, 209] width 144 height 31
type input "Exworks Charges"
select select "per container"
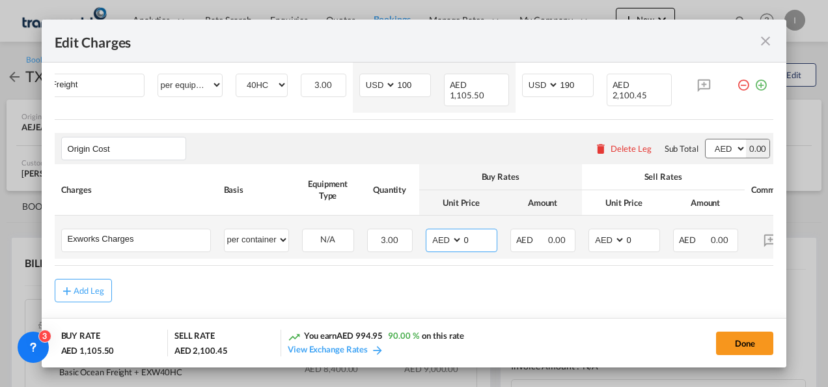
click at [471, 239] on input "0" at bounding box center [480, 239] width 34 height 20
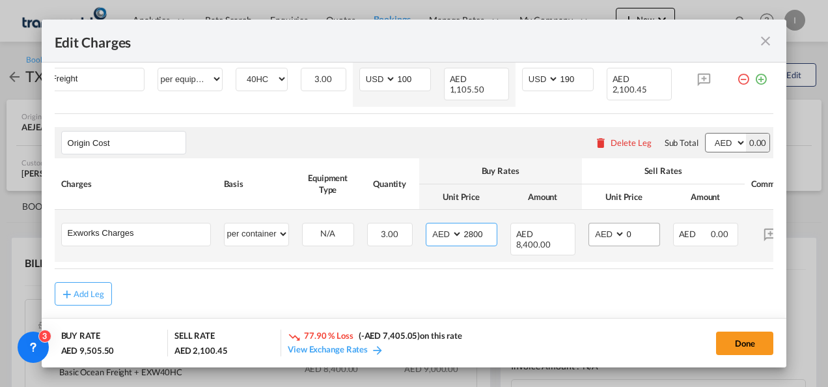
type input "2800"
click at [634, 232] on input "0" at bounding box center [642, 233] width 34 height 20
type input "2"
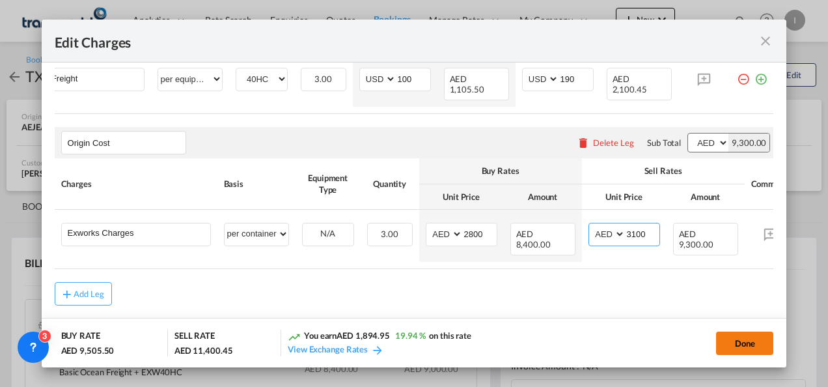
type input "3100"
click at [753, 349] on button "Done" at bounding box center [744, 342] width 57 height 23
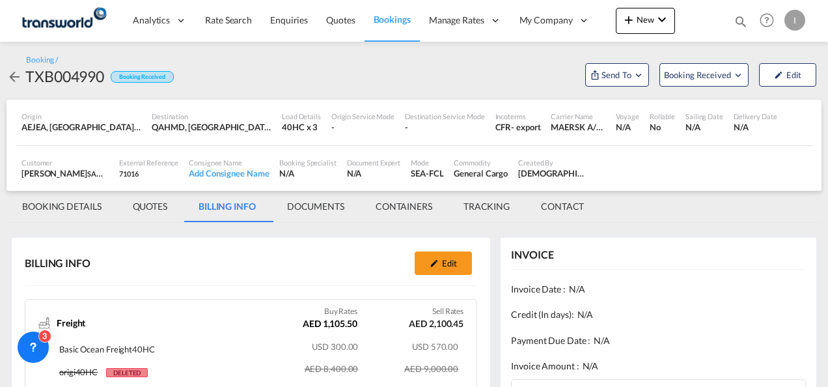
click at [753, 349] on div "Payment Due Date : N/A" at bounding box center [658, 340] width 295 height 26
click at [605, 76] on span "Send To" at bounding box center [616, 74] width 33 height 13
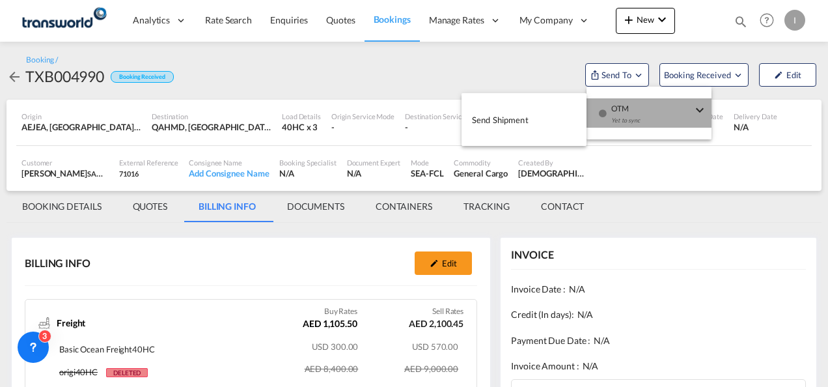
click at [615, 120] on div "Yet to sync" at bounding box center [651, 123] width 81 height 27
click at [512, 113] on span "Send Shipment" at bounding box center [500, 119] width 57 height 21
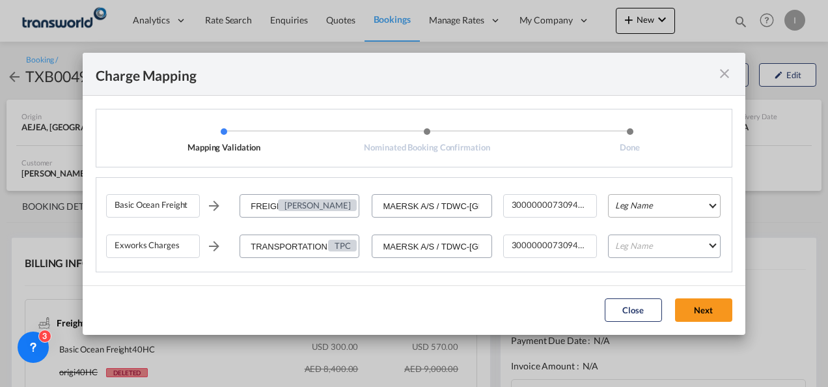
click at [630, 205] on md-select "Leg Name HANDLING ORIGIN VESSEL HANDLING DESTINATION OTHERS TL PICK UP CUSTOMS …" at bounding box center [664, 205] width 113 height 23
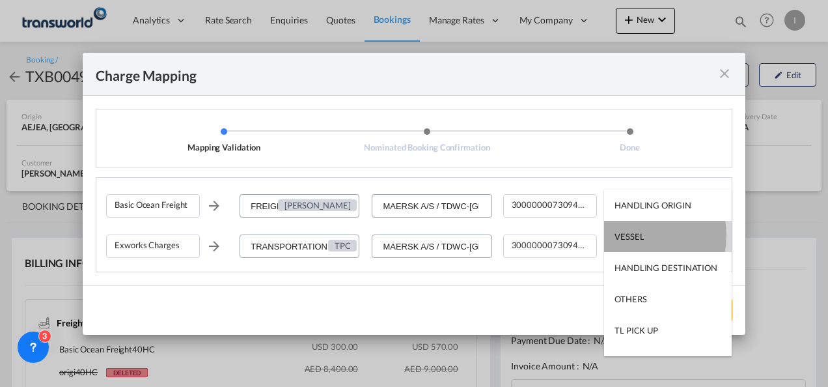
click at [629, 236] on div "VESSEL" at bounding box center [628, 236] width 29 height 12
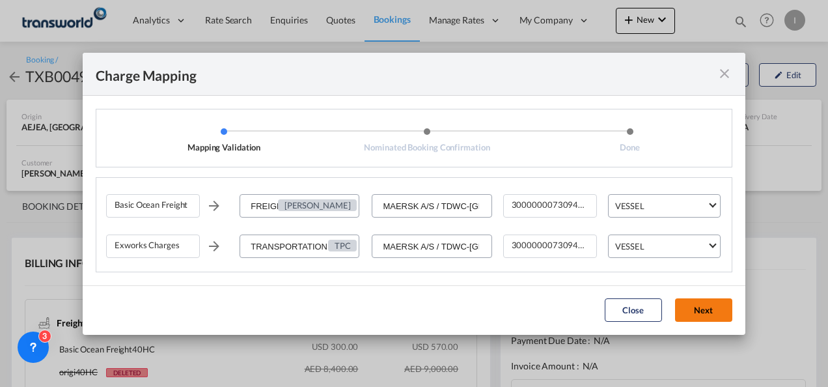
click at [690, 307] on button "Next" at bounding box center [703, 309] width 57 height 23
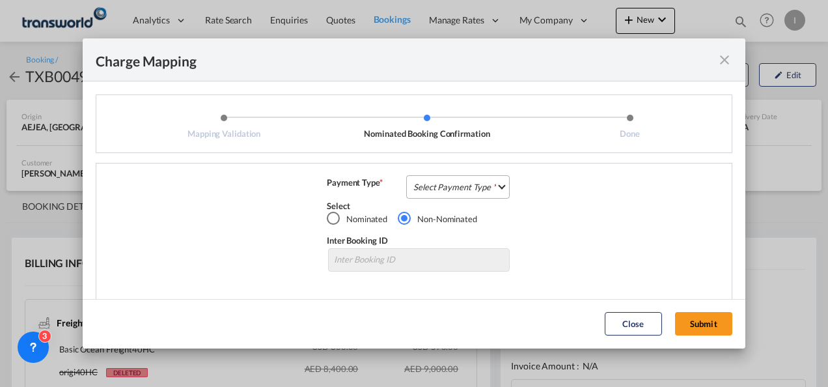
click at [482, 195] on md-select "Select Payment Type COLLECT PREPAID" at bounding box center [457, 186] width 103 height 23
click at [0, 0] on md-content "COLLECT PREPAID" at bounding box center [0, 0] width 0 height 0
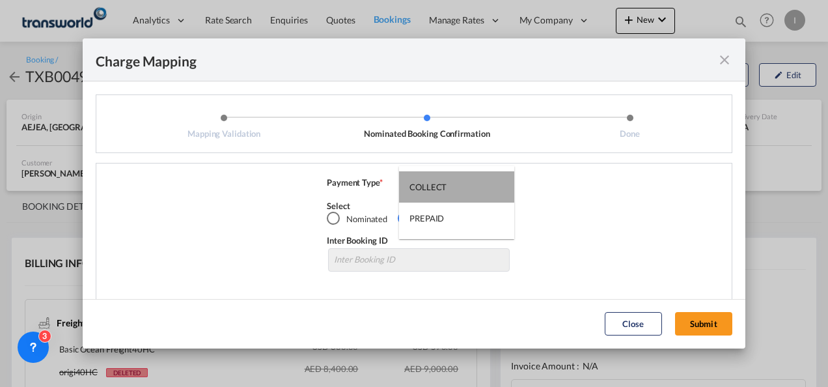
click at [437, 184] on div "COLLECT" at bounding box center [427, 187] width 37 height 12
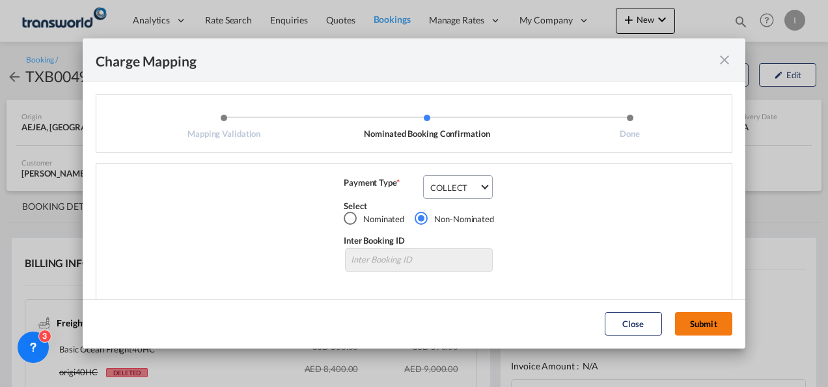
click at [695, 327] on button "Submit" at bounding box center [703, 323] width 57 height 23
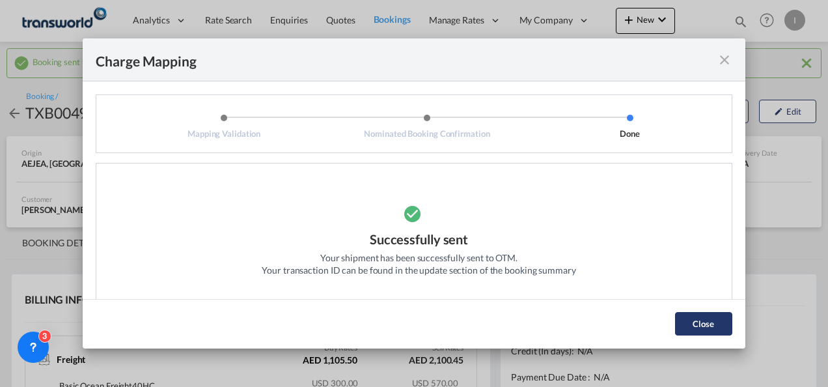
click at [694, 322] on button "Close" at bounding box center [703, 323] width 57 height 23
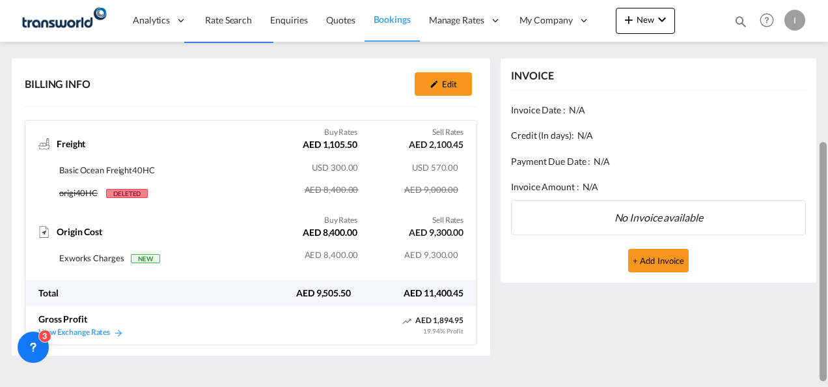
scroll to position [219, 0]
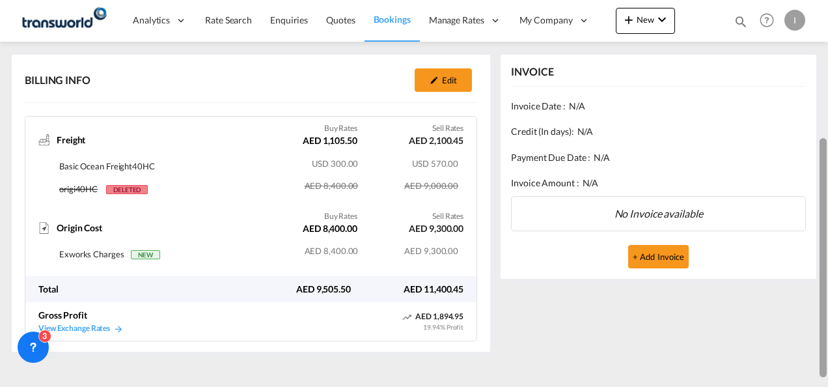
drag, startPoint x: 826, startPoint y: 126, endPoint x: 825, endPoint y: 262, distance: 136.0
click at [825, 262] on div at bounding box center [822, 257] width 7 height 239
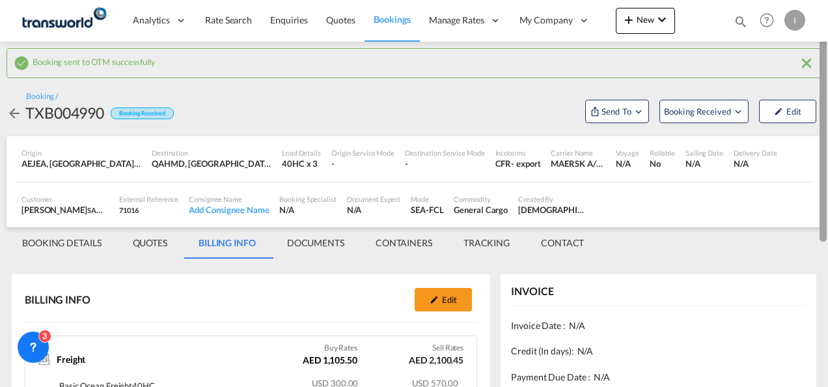
drag, startPoint x: 819, startPoint y: 230, endPoint x: 828, endPoint y: 63, distance: 167.5
click at [827, 63] on html "Analytics Reports Dashboard Rate Search Enquiries Quotes" at bounding box center [414, 193] width 828 height 387
click at [82, 245] on md-tab-item "BOOKING DETAILS" at bounding box center [62, 242] width 111 height 31
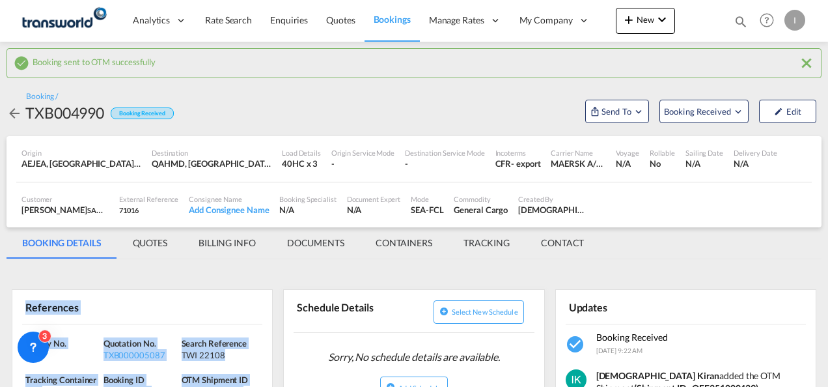
drag, startPoint x: 20, startPoint y: 322, endPoint x: 261, endPoint y: 394, distance: 251.6
click at [261, 386] on html "Analytics Reports Dashboard Rate Search Enquiries Quotes" at bounding box center [414, 193] width 828 height 387
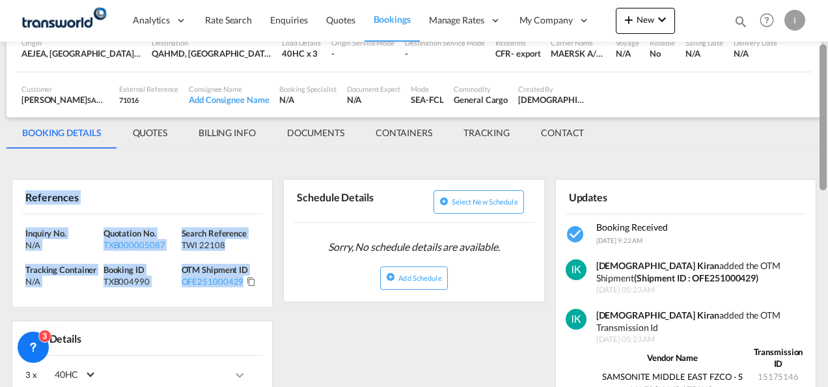
scroll to position [113, 0]
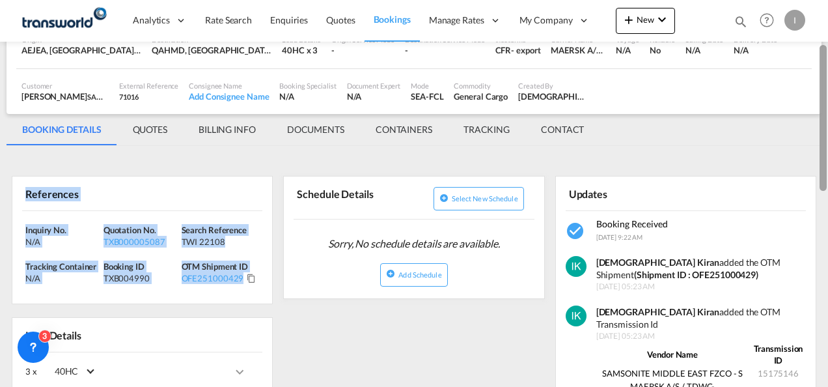
drag, startPoint x: 823, startPoint y: 126, endPoint x: 821, endPoint y: 169, distance: 43.0
click at [821, 169] on div at bounding box center [822, 118] width 7 height 146
copy div "References Inquiry No. N/A Quotation No. TXB000005087 Search Reference TWI 2210…"
